Goal: Transaction & Acquisition: Obtain resource

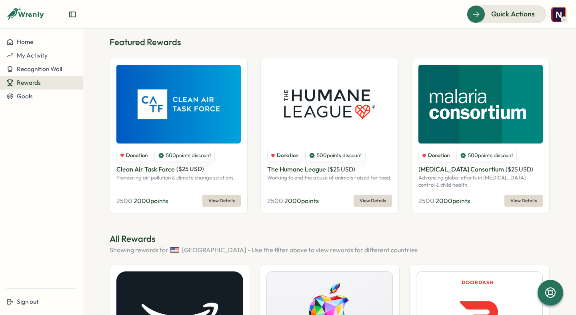
scroll to position [127, 0]
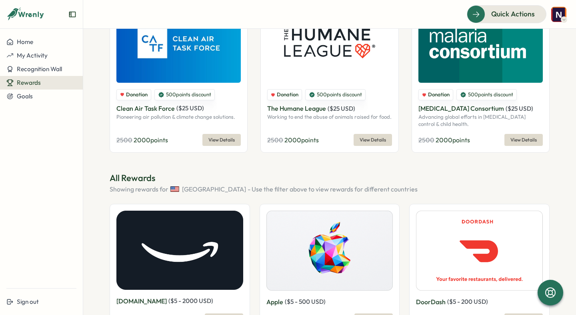
click at [127, 178] on p "All Rewards" at bounding box center [330, 178] width 440 height 12
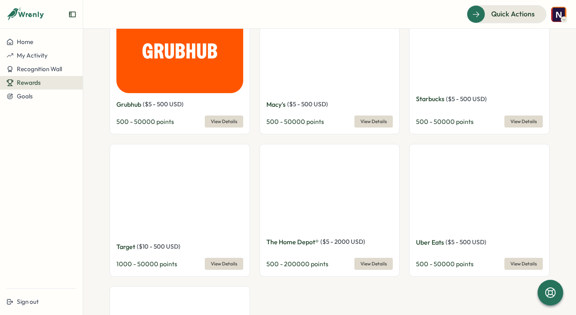
scroll to position [635, 0]
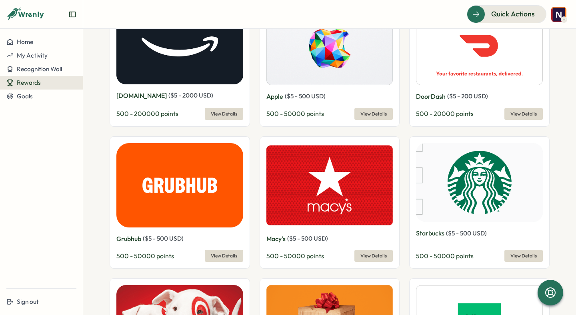
scroll to position [324, 0]
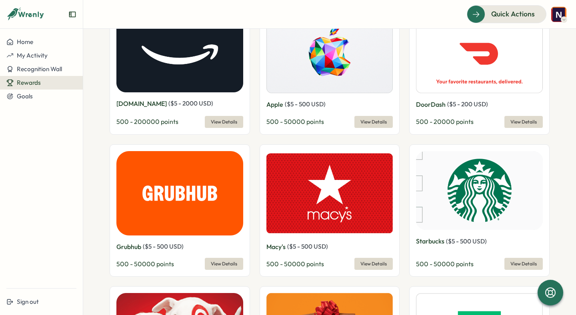
click at [378, 122] on span "View Details" at bounding box center [373, 121] width 26 height 11
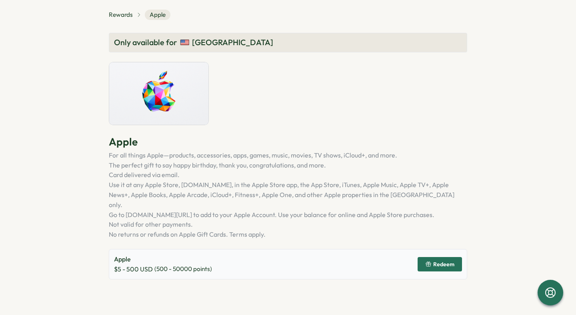
click at [423, 257] on button "Redeem" at bounding box center [440, 264] width 44 height 14
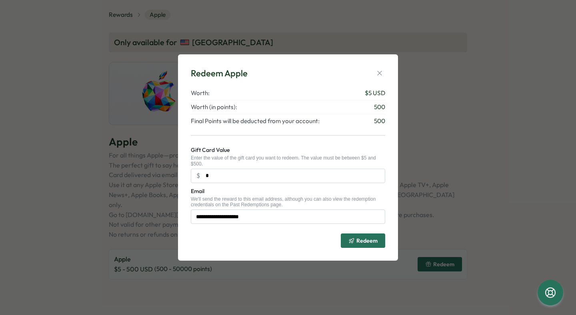
click at [444, 189] on div "**********" at bounding box center [288, 157] width 576 height 315
click at [381, 73] on icon "button" at bounding box center [380, 73] width 8 height 8
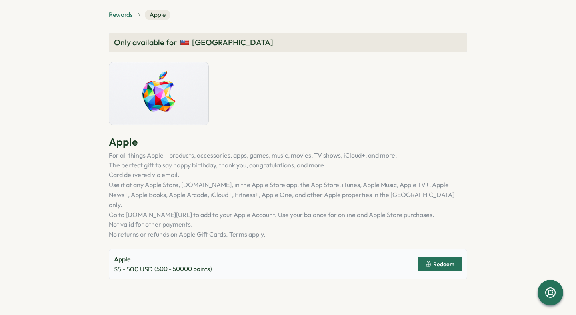
click at [127, 16] on span "Rewards" at bounding box center [121, 14] width 24 height 9
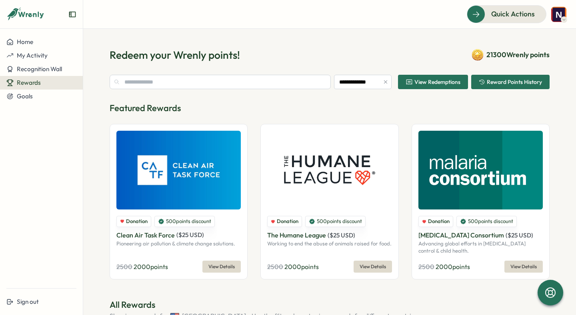
click at [490, 50] on span "21300 Wrenly points" at bounding box center [517, 55] width 63 height 10
click at [487, 50] on span "21300 Wrenly points" at bounding box center [517, 55] width 63 height 10
click at [487, 56] on span "21300 Wrenly points" at bounding box center [517, 55] width 63 height 10
drag, startPoint x: 482, startPoint y: 60, endPoint x: 508, endPoint y: 60, distance: 26.0
click at [508, 60] on div "21300 Wrenly points" at bounding box center [511, 55] width 78 height 12
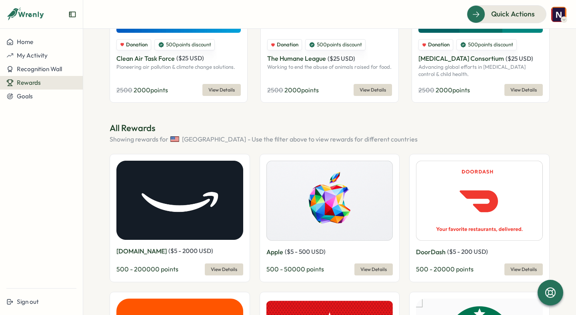
scroll to position [180, 0]
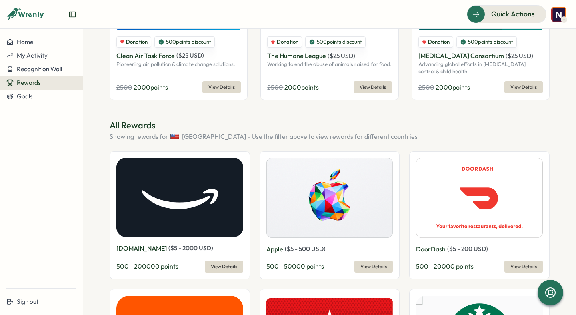
click at [378, 267] on span "View Details" at bounding box center [373, 266] width 26 height 11
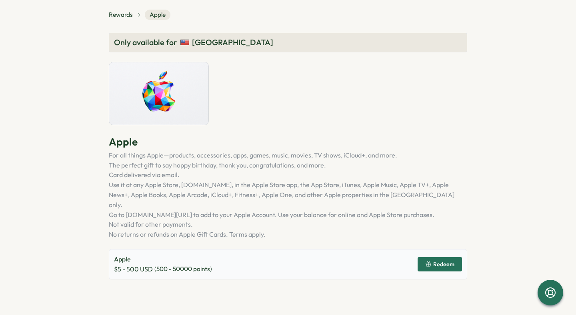
click at [437, 262] on span "Redeem" at bounding box center [443, 265] width 21 height 6
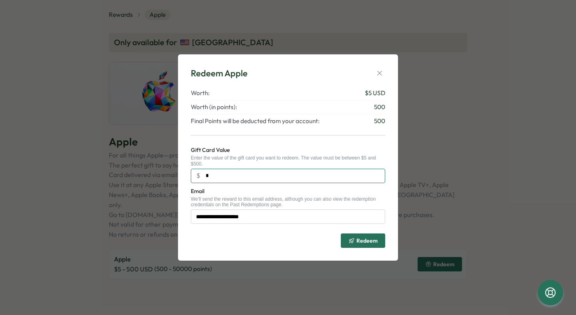
click at [276, 176] on input "*" at bounding box center [288, 176] width 194 height 14
type input "*"
click at [384, 73] on button "button" at bounding box center [379, 73] width 11 height 11
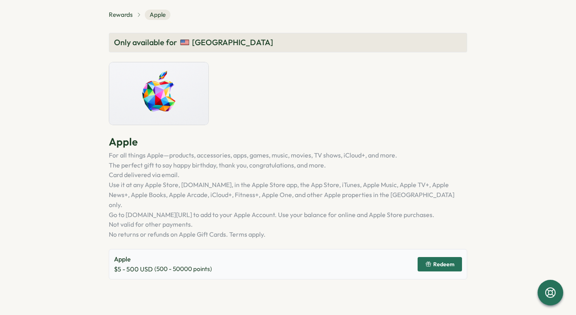
click at [384, 116] on div "Only available for [GEOGRAPHIC_DATA] Apple For all things Apple—products, acces…" at bounding box center [288, 156] width 358 height 247
